Goal: Use online tool/utility: Utilize a website feature to perform a specific function

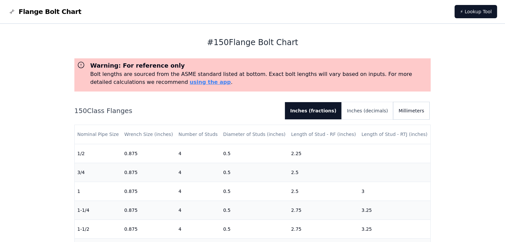
click at [415, 113] on button "Millimeters" at bounding box center [411, 110] width 36 height 17
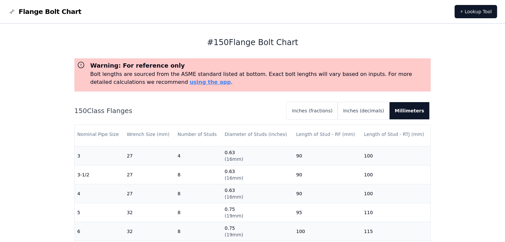
scroll to position [130, 0]
click at [331, 114] on button "Inches (fractions)" at bounding box center [312, 110] width 51 height 17
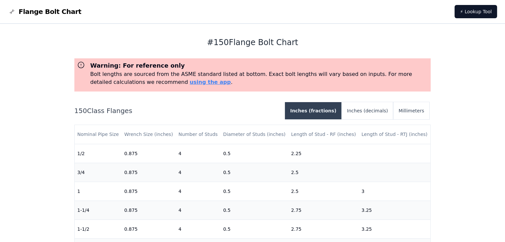
click at [332, 114] on button "Inches (fractions)" at bounding box center [313, 110] width 57 height 17
click at [415, 112] on button "Millimeters" at bounding box center [411, 110] width 36 height 17
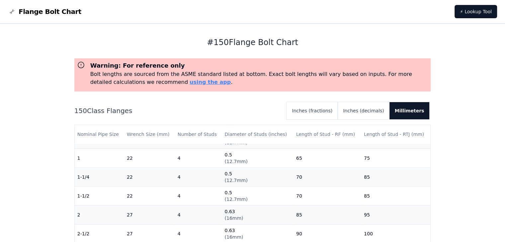
scroll to position [34, 0]
click at [335, 111] on button "Inches (fractions)" at bounding box center [312, 110] width 51 height 17
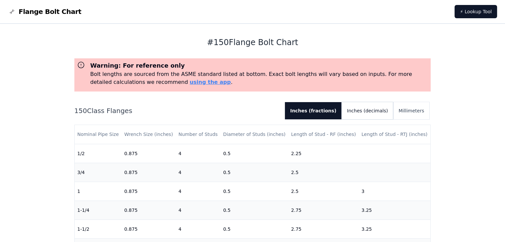
click at [365, 115] on button "Inches (decimals)" at bounding box center [367, 110] width 51 height 17
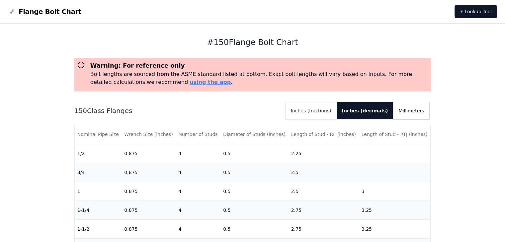
click at [411, 112] on button "Millimeters" at bounding box center [411, 110] width 36 height 17
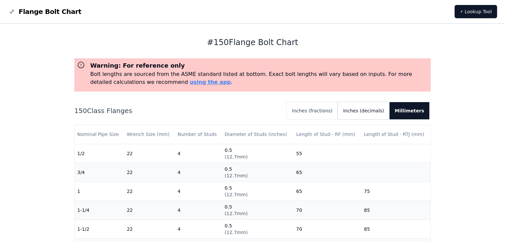
click at [375, 115] on button "Inches (decimals)" at bounding box center [363, 110] width 51 height 17
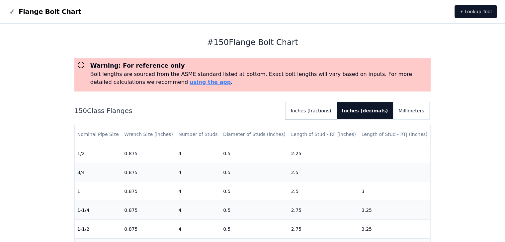
click at [333, 114] on button "Inches (fractions)" at bounding box center [311, 110] width 51 height 17
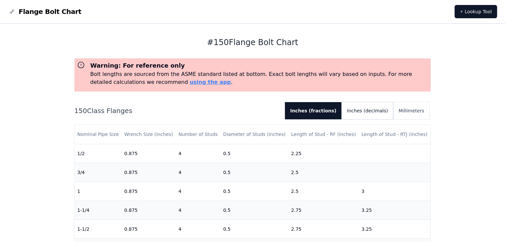
click at [364, 118] on button "Inches (decimals)" at bounding box center [367, 110] width 51 height 17
